Goal: Task Accomplishment & Management: Manage account settings

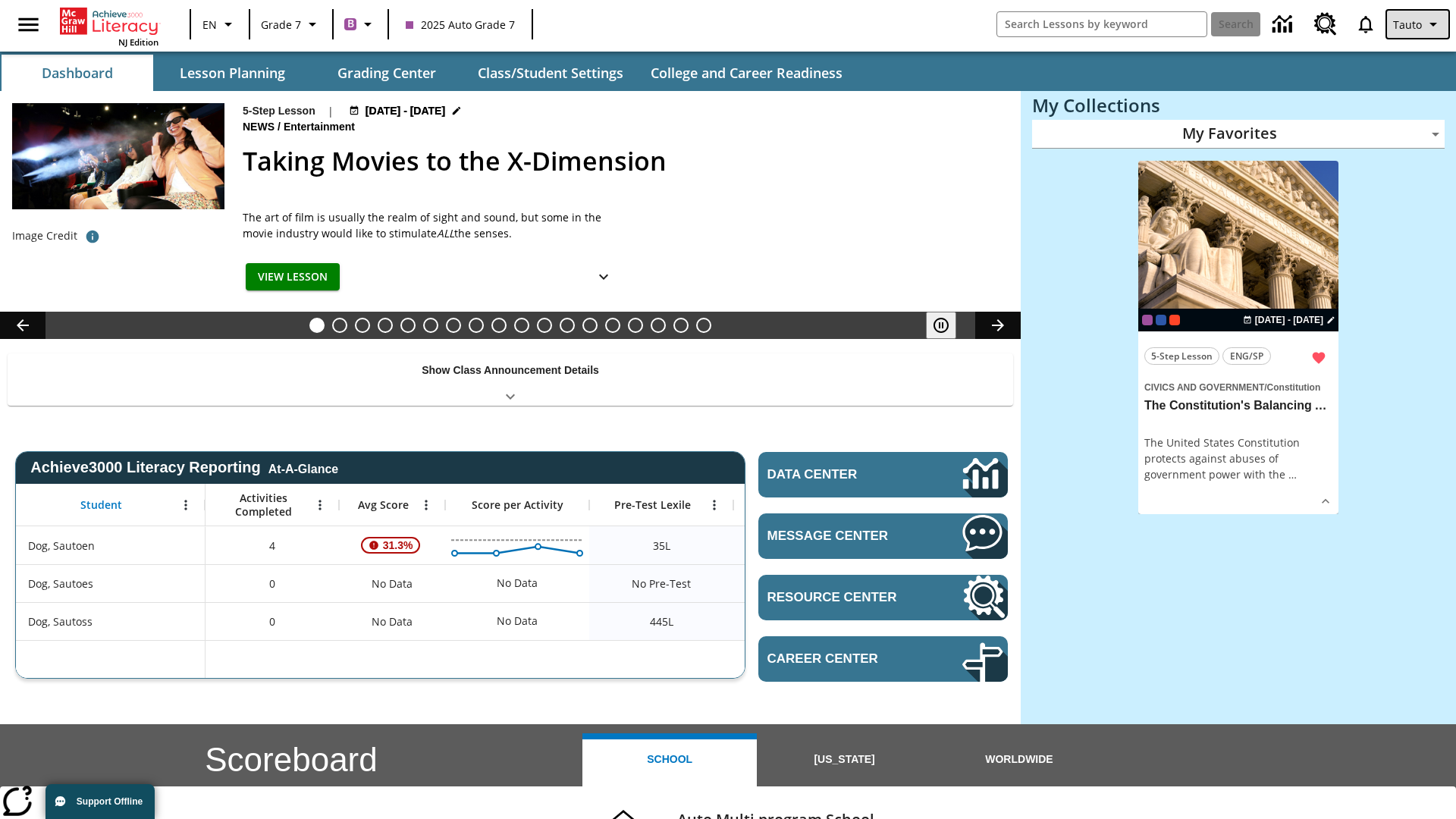
click at [1418, 25] on span "Tauto" at bounding box center [1407, 25] width 28 height 16
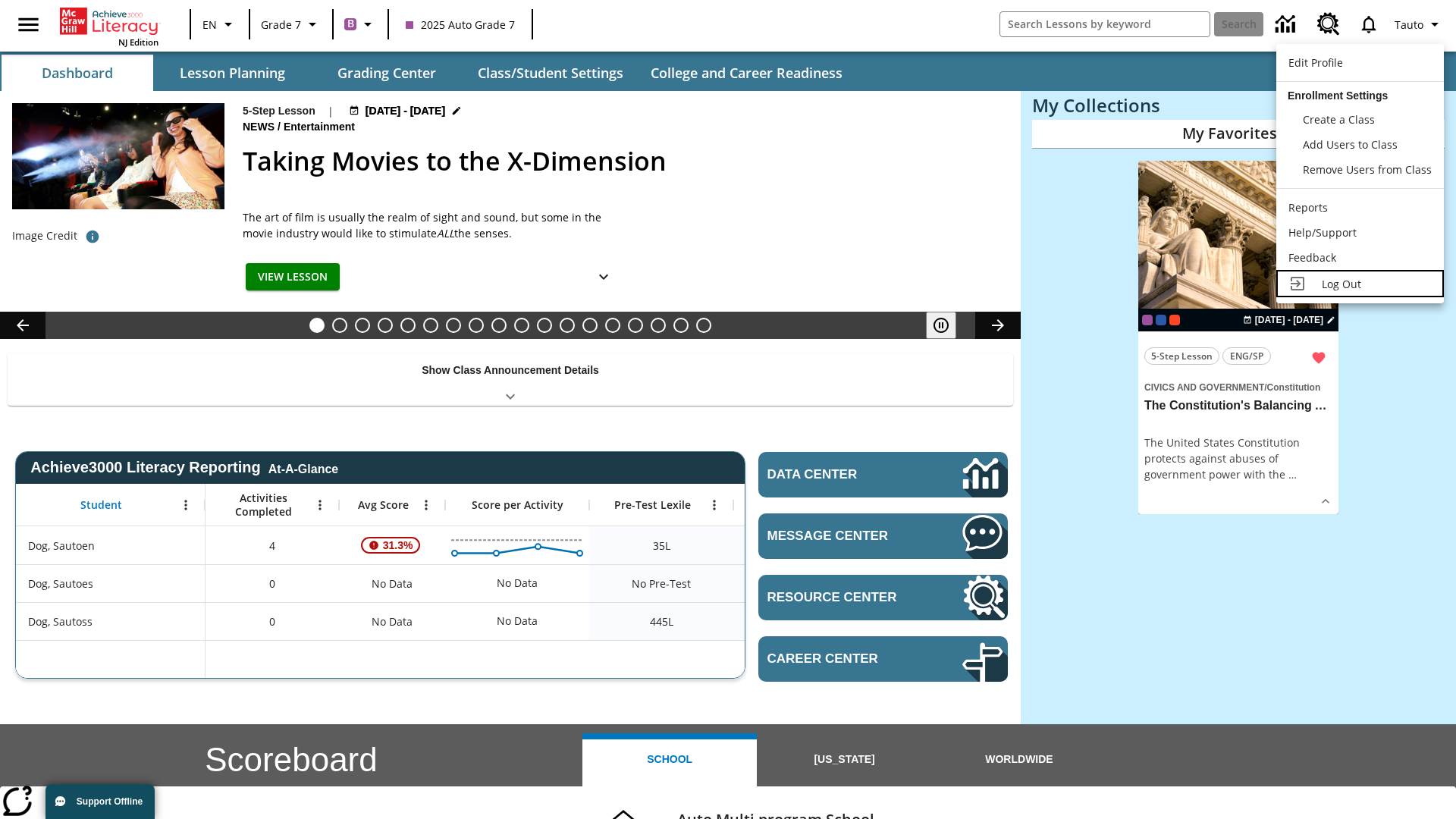
click at [1360, 284] on span "Log Out" at bounding box center [1341, 284] width 39 height 15
